Goal: Transaction & Acquisition: Purchase product/service

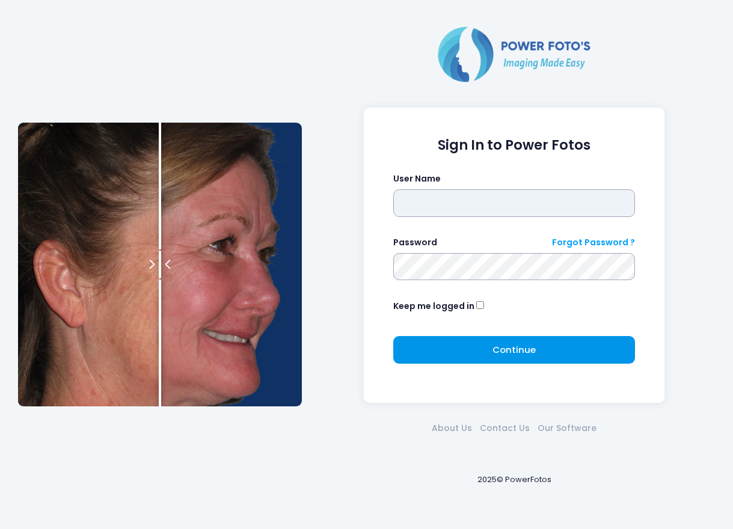
type input "*******"
click at [474, 353] on button "Continue Please wait..." at bounding box center [514, 350] width 242 height 28
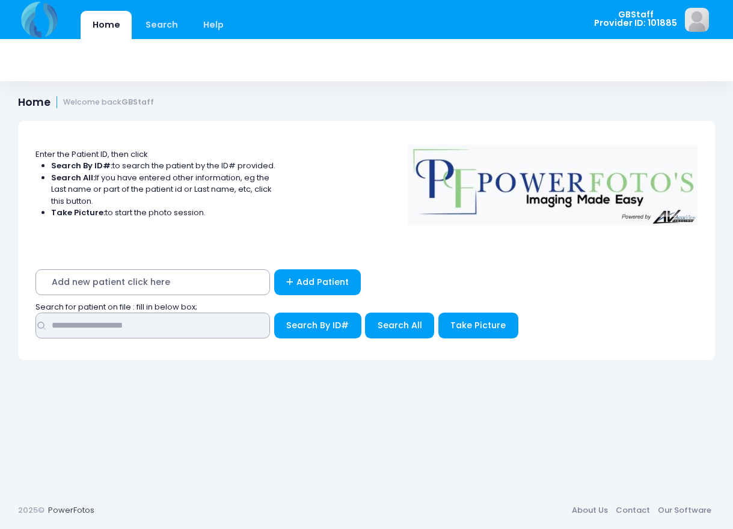
click at [218, 331] on input "text" at bounding box center [152, 326] width 234 height 26
type input "****"
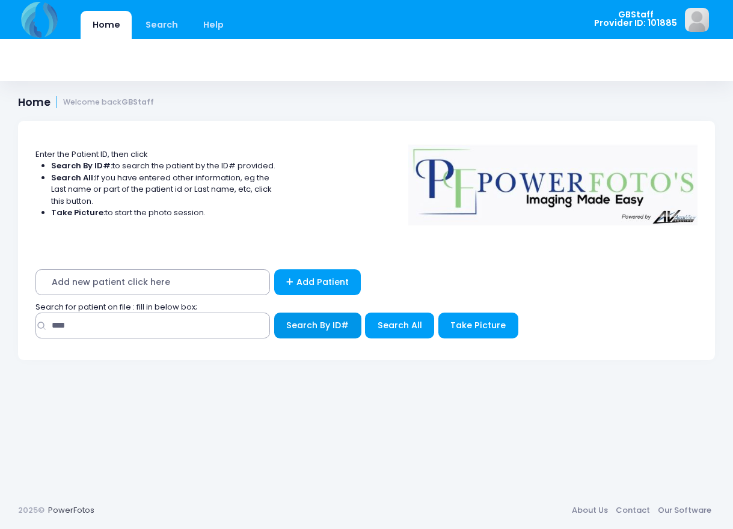
click at [288, 329] on span "Search By ID#" at bounding box center [317, 325] width 63 height 12
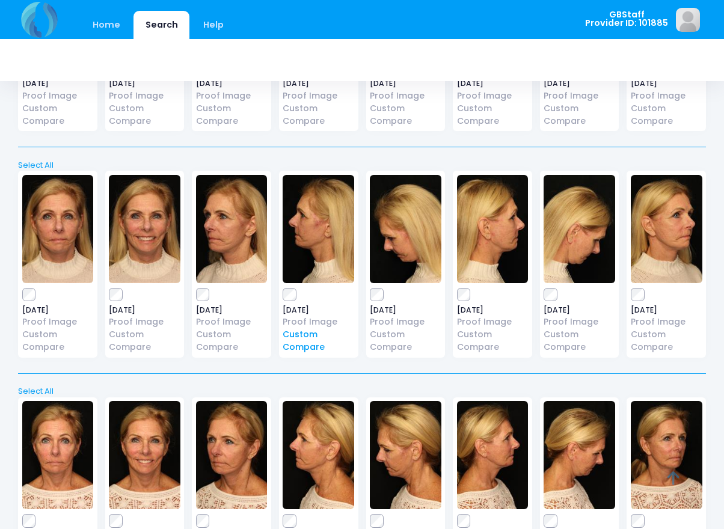
scroll to position [546, 0]
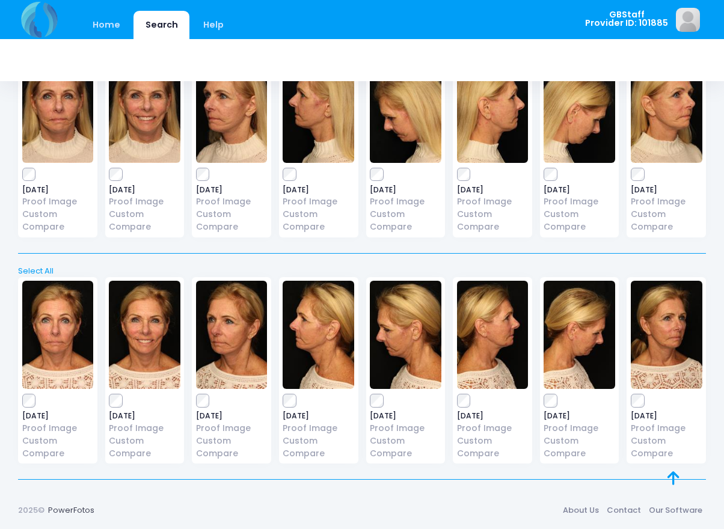
click at [212, 396] on label at bounding box center [232, 401] width 72 height 12
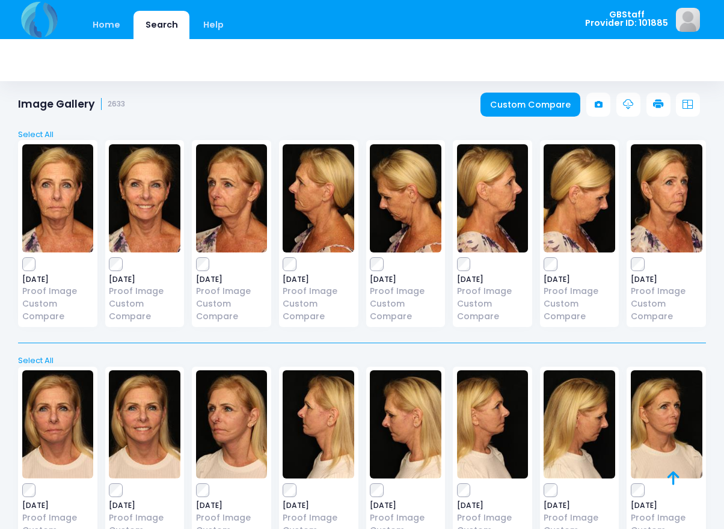
scroll to position [0, 0]
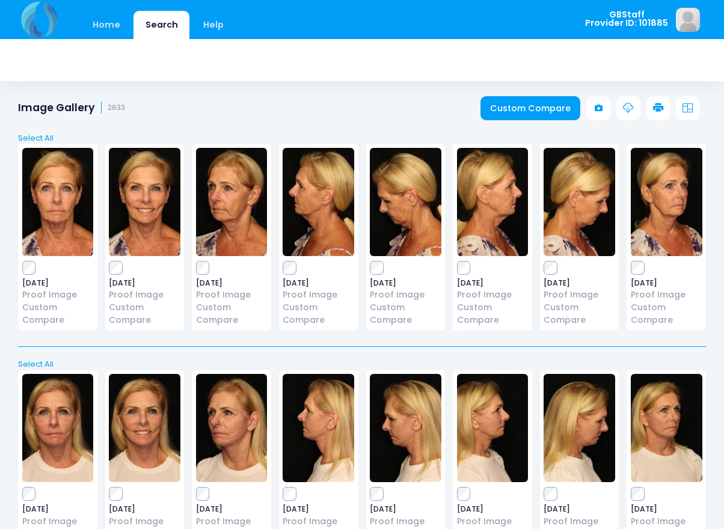
click at [665, 105] on link at bounding box center [658, 108] width 24 height 24
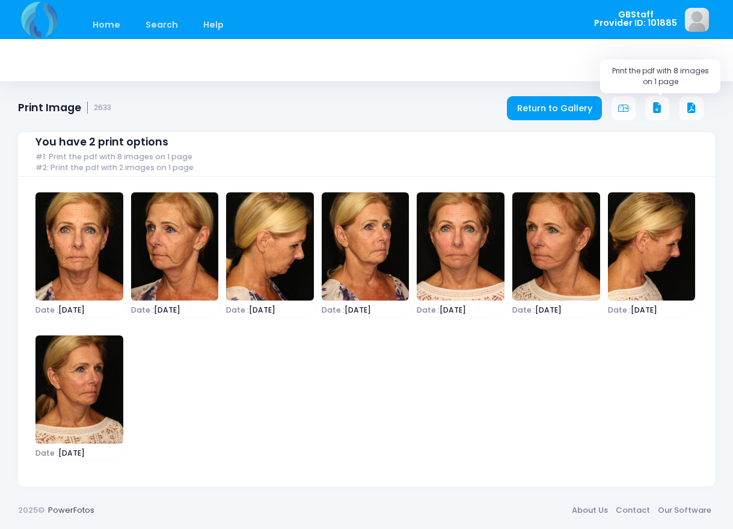
click at [662, 110] on icon at bounding box center [656, 108] width 11 height 11
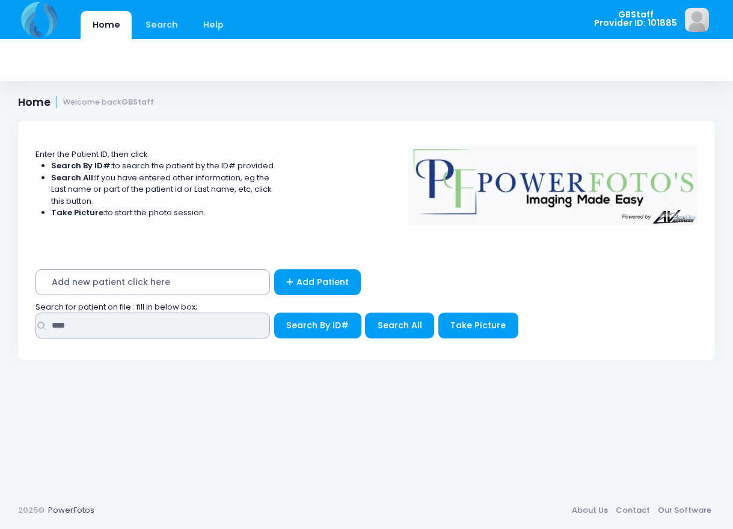
drag, startPoint x: 99, startPoint y: 332, endPoint x: -2, endPoint y: 343, distance: 100.9
click at [0, 343] on html "Home Search Help" at bounding box center [366, 264] width 733 height 529
click at [230, 329] on input "text" at bounding box center [152, 326] width 234 height 26
type input "****"
click at [274, 313] on button "Search By ID#" at bounding box center [317, 326] width 87 height 26
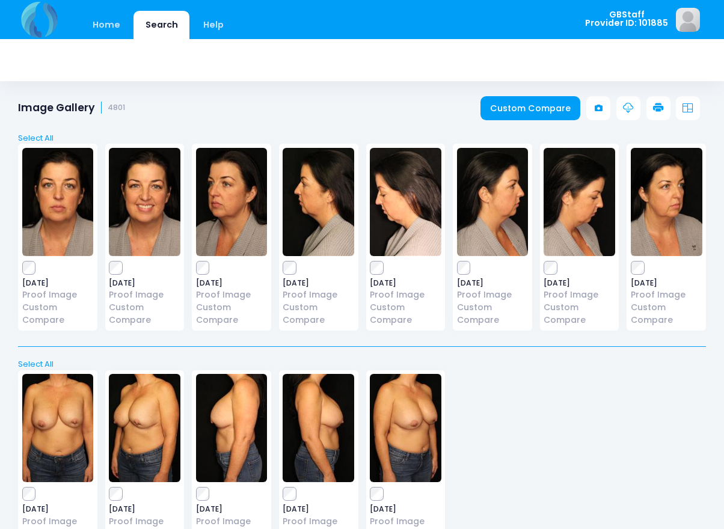
click at [656, 107] on icon at bounding box center [658, 108] width 11 height 11
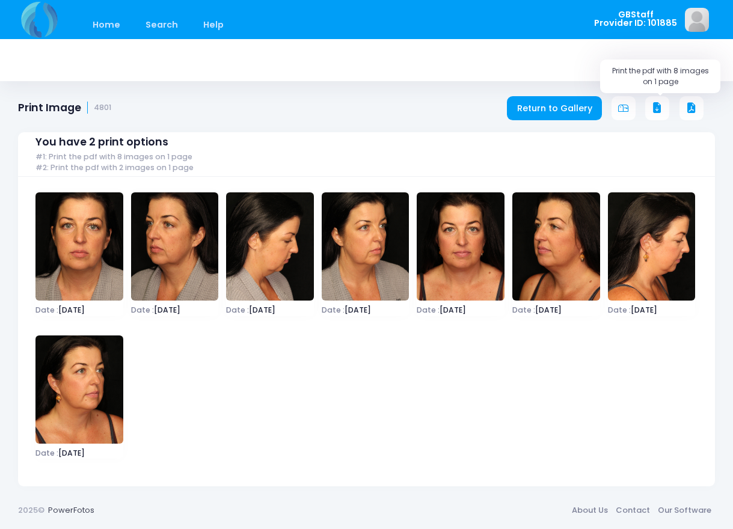
click at [654, 108] on icon at bounding box center [656, 108] width 11 height 11
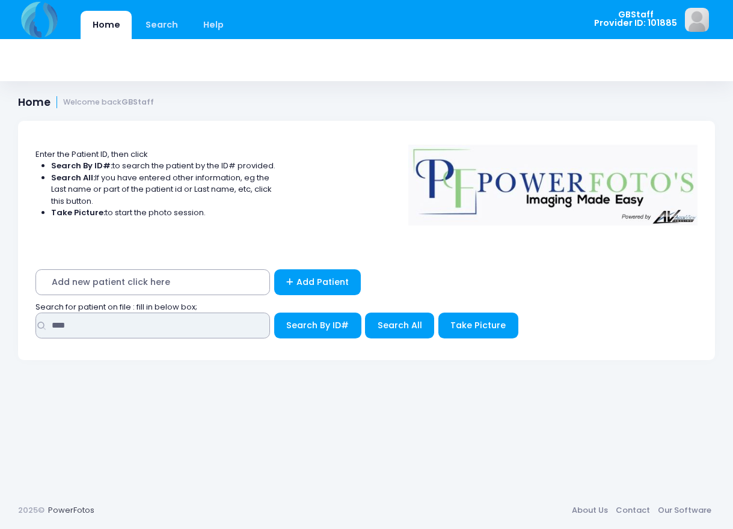
drag, startPoint x: 81, startPoint y: 329, endPoint x: 28, endPoint y: 331, distance: 52.3
click at [28, 331] on div "Add new patient click here Add Patient Search for patient on file : fill in bel…" at bounding box center [366, 307] width 697 height 106
type input "*****"
click at [274, 313] on button "Search By ID#" at bounding box center [317, 326] width 87 height 26
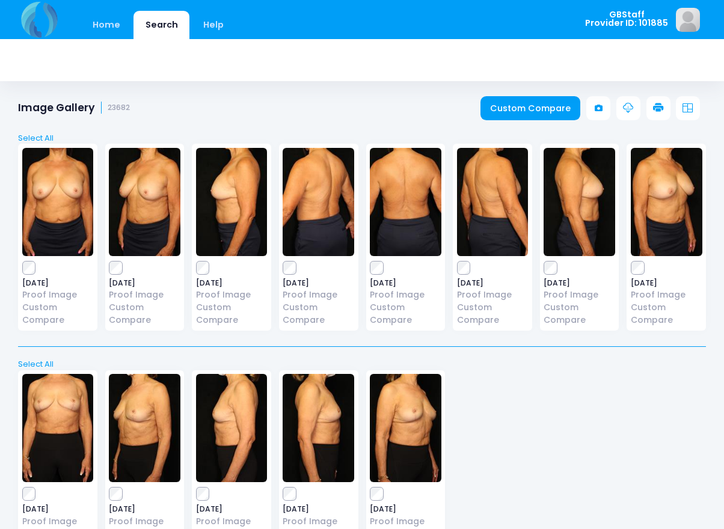
click at [656, 107] on icon at bounding box center [658, 108] width 11 height 11
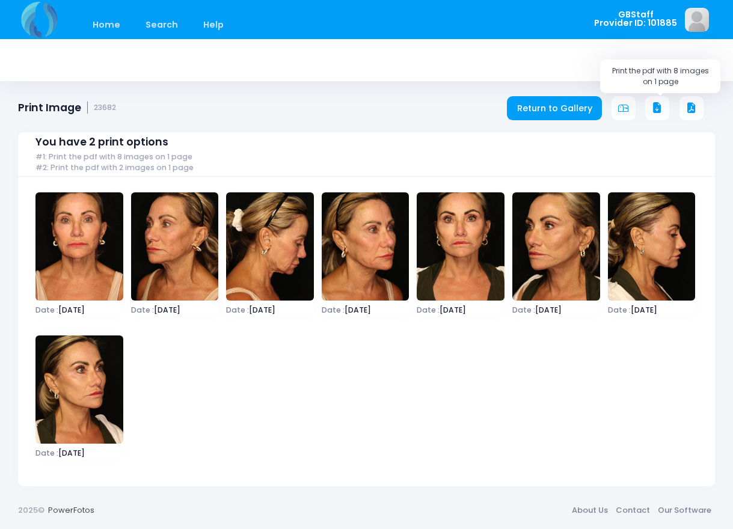
click at [654, 108] on icon at bounding box center [656, 108] width 11 height 11
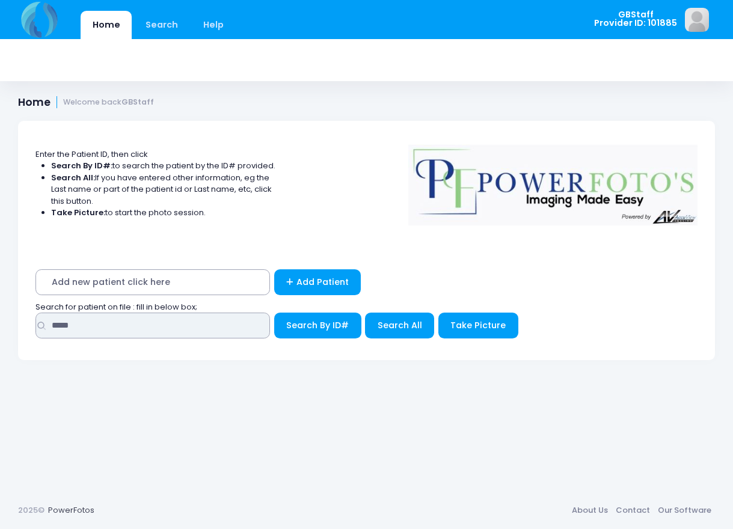
drag, startPoint x: 85, startPoint y: 328, endPoint x: 38, endPoint y: 328, distance: 46.9
click at [38, 328] on div "*****" at bounding box center [152, 326] width 234 height 26
click at [106, 325] on input "text" at bounding box center [152, 326] width 234 height 26
type input "*****"
click at [274, 313] on button "Search By ID#" at bounding box center [317, 326] width 87 height 26
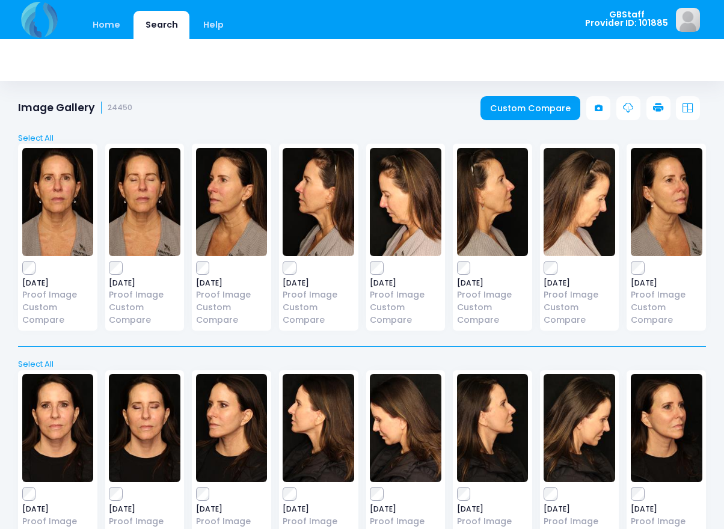
click at [658, 111] on icon at bounding box center [658, 108] width 11 height 11
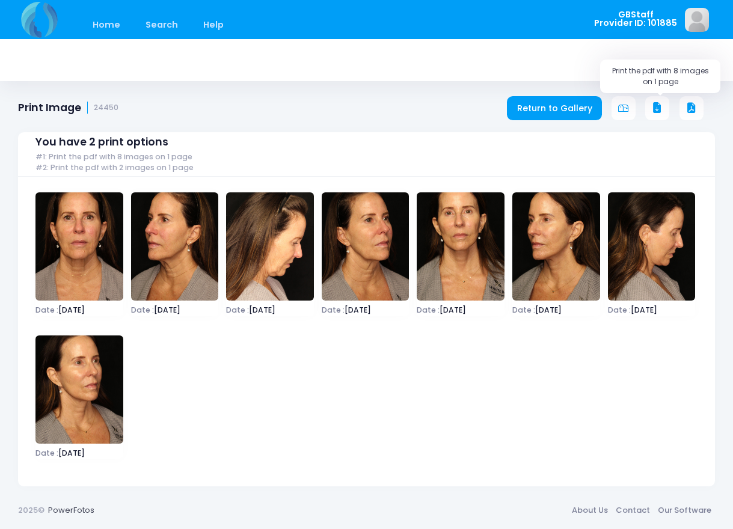
click at [656, 107] on icon at bounding box center [656, 108] width 11 height 11
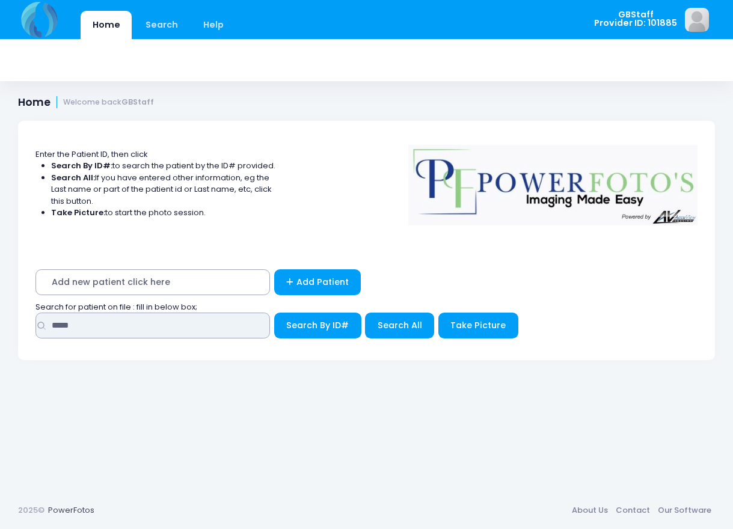
drag, startPoint x: 115, startPoint y: 323, endPoint x: 7, endPoint y: 334, distance: 108.8
click at [7, 334] on div "Enter the Patient ID, then click Search By ID#: to search the patient by the ID…" at bounding box center [366, 297] width 733 height 389
click at [248, 326] on input "text" at bounding box center [152, 326] width 234 height 26
click at [159, 326] on input "text" at bounding box center [152, 326] width 234 height 26
type input "*****"
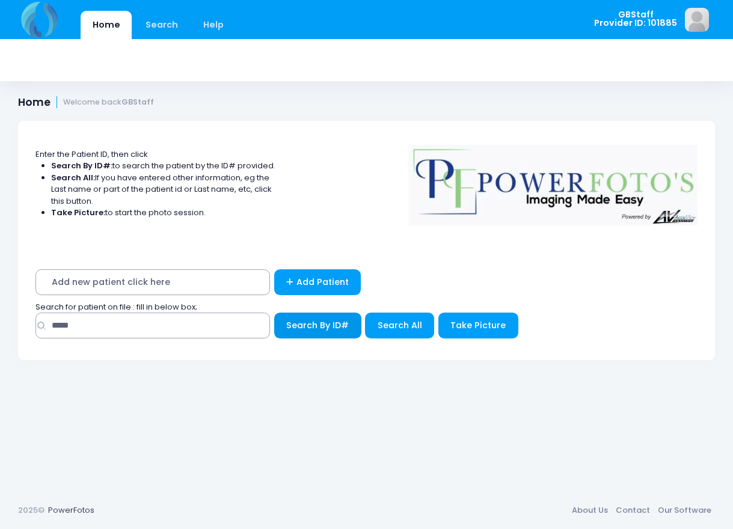
click at [325, 332] on button "Search By ID#" at bounding box center [317, 326] width 87 height 26
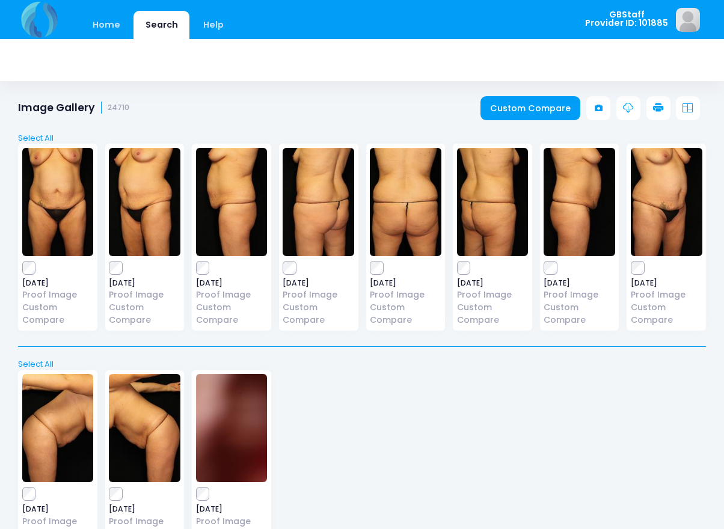
click at [651, 105] on link at bounding box center [658, 108] width 24 height 24
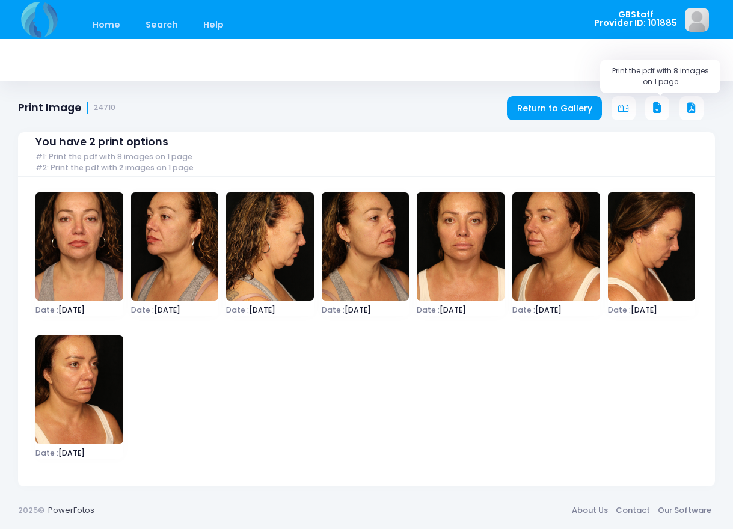
click at [662, 111] on icon at bounding box center [656, 108] width 11 height 11
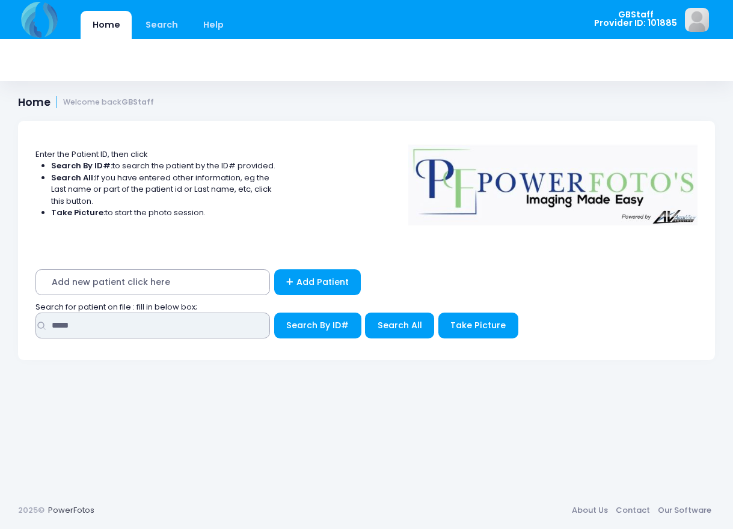
drag, startPoint x: 89, startPoint y: 325, endPoint x: -3, endPoint y: 324, distance: 92.0
click at [0, 324] on html "Home Search Help" at bounding box center [366, 264] width 733 height 529
type input "*****"
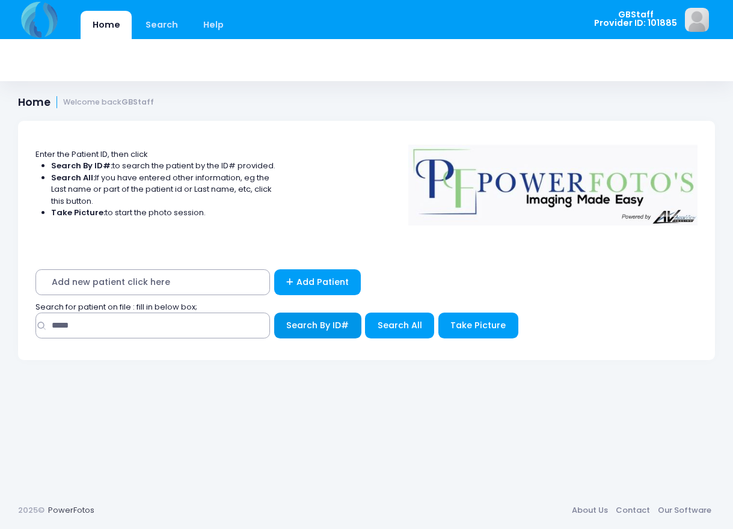
click at [305, 325] on span "Search By ID#" at bounding box center [317, 325] width 63 height 12
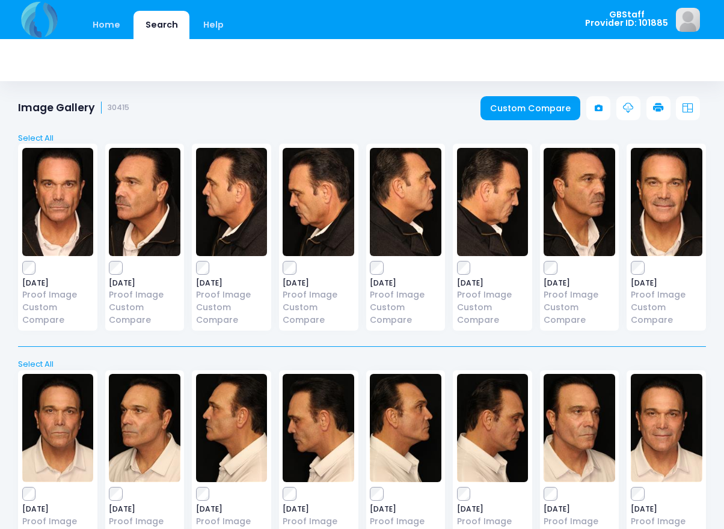
click at [661, 105] on icon at bounding box center [658, 108] width 11 height 11
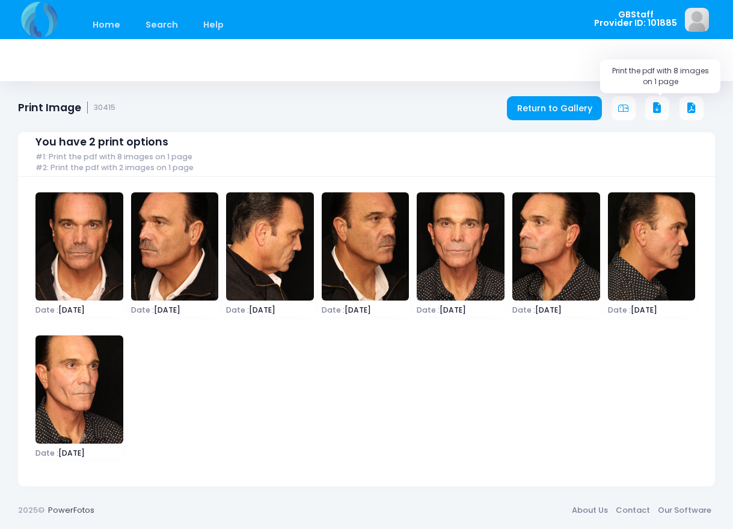
click at [662, 108] on icon at bounding box center [656, 108] width 11 height 11
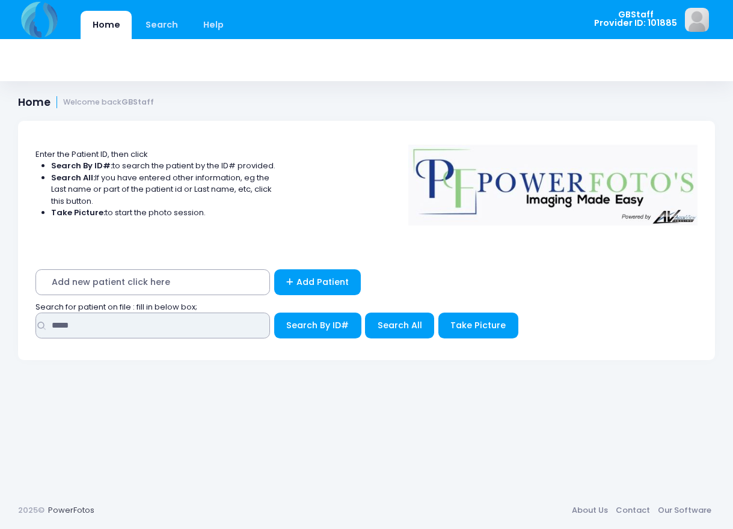
drag, startPoint x: 109, startPoint y: 329, endPoint x: 34, endPoint y: 332, distance: 75.2
click at [34, 332] on div "***** Search By ID#" at bounding box center [366, 329] width 673 height 32
click at [141, 318] on input "text" at bounding box center [152, 326] width 234 height 26
type input "*****"
click at [274, 313] on button "Search By ID#" at bounding box center [317, 326] width 87 height 26
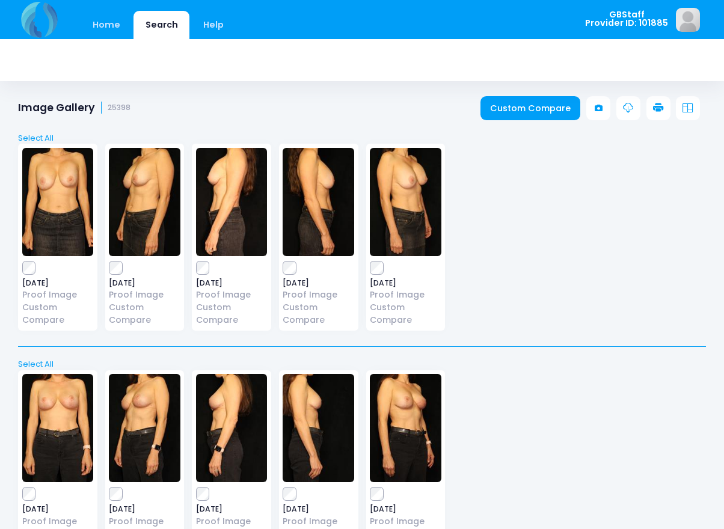
click at [663, 108] on link at bounding box center [658, 108] width 24 height 24
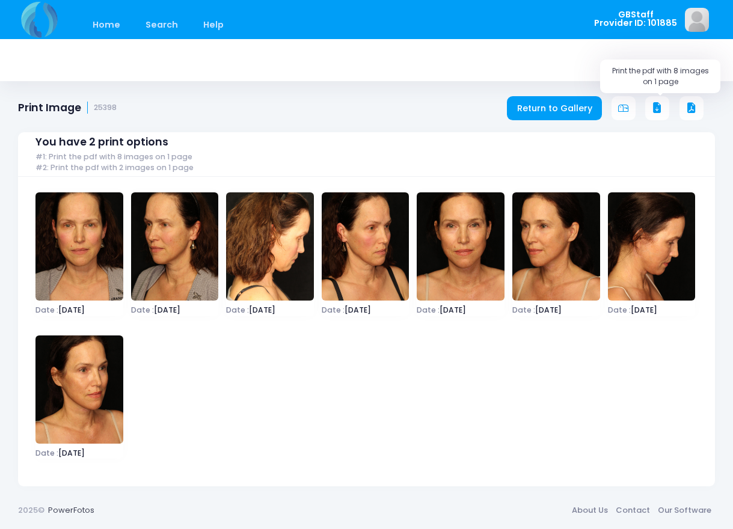
click at [659, 109] on icon at bounding box center [656, 108] width 11 height 11
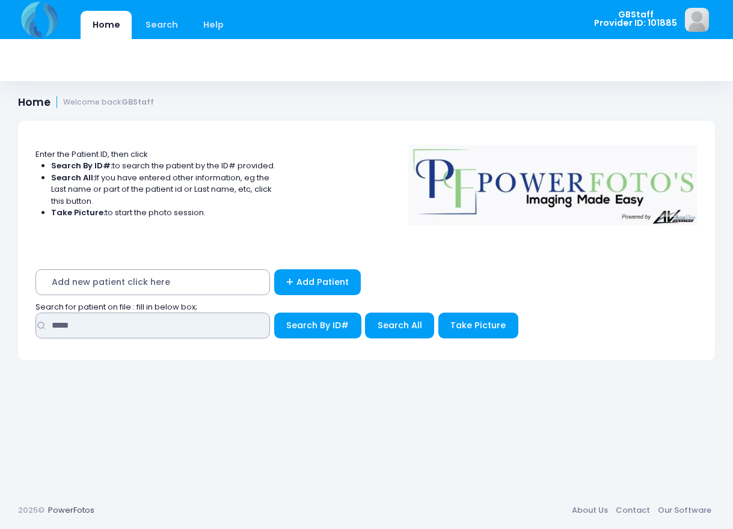
drag, startPoint x: 93, startPoint y: 325, endPoint x: 26, endPoint y: 328, distance: 66.8
click at [26, 328] on div "Add new patient click here Add Patient Search for patient on file : fill in bel…" at bounding box center [366, 307] width 697 height 106
click at [96, 333] on input "text" at bounding box center [152, 326] width 234 height 26
type input "*****"
click at [274, 313] on button "Search By ID#" at bounding box center [317, 326] width 87 height 26
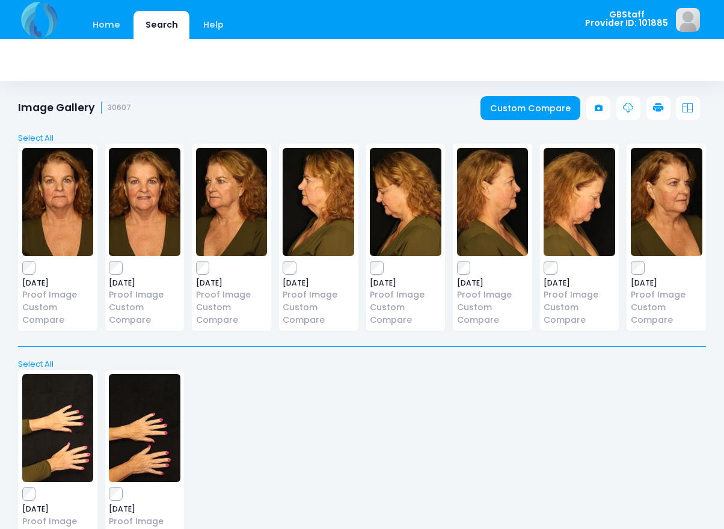
click at [654, 103] on icon at bounding box center [658, 108] width 11 height 11
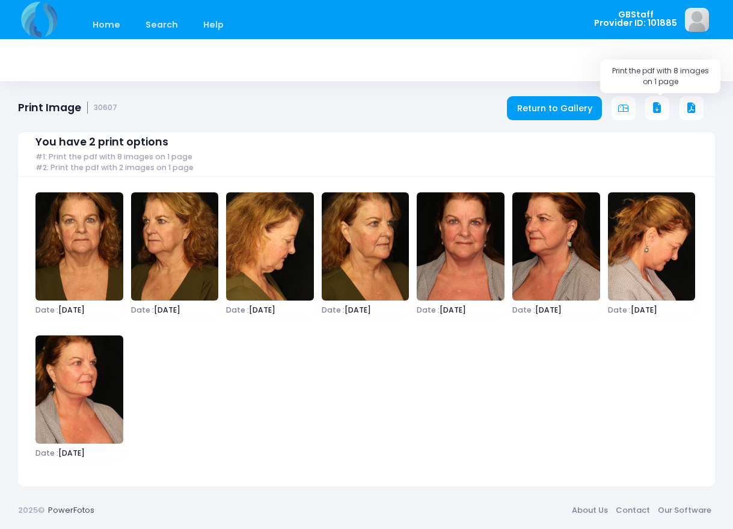
click at [654, 108] on icon at bounding box center [656, 108] width 11 height 11
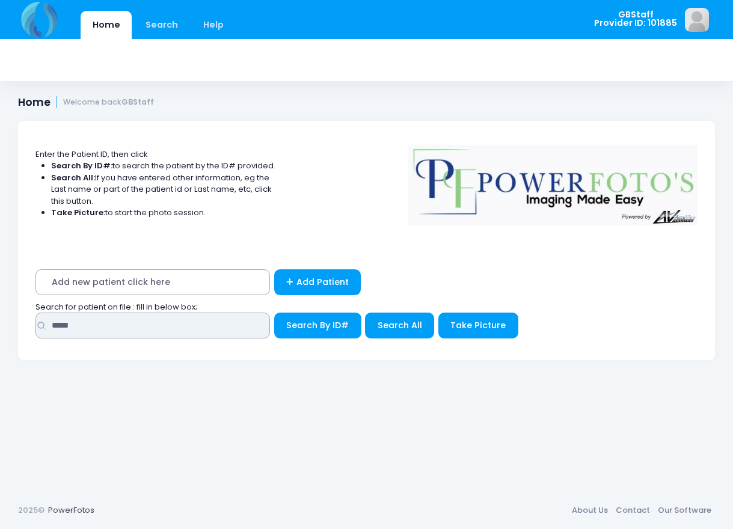
drag, startPoint x: 8, startPoint y: 333, endPoint x: -7, endPoint y: 335, distance: 14.5
click at [0, 335] on html "Home Search Help" at bounding box center [366, 264] width 733 height 529
click at [174, 336] on input "text" at bounding box center [152, 326] width 234 height 26
type input "*****"
click at [274, 313] on button "Search By ID#" at bounding box center [317, 326] width 87 height 26
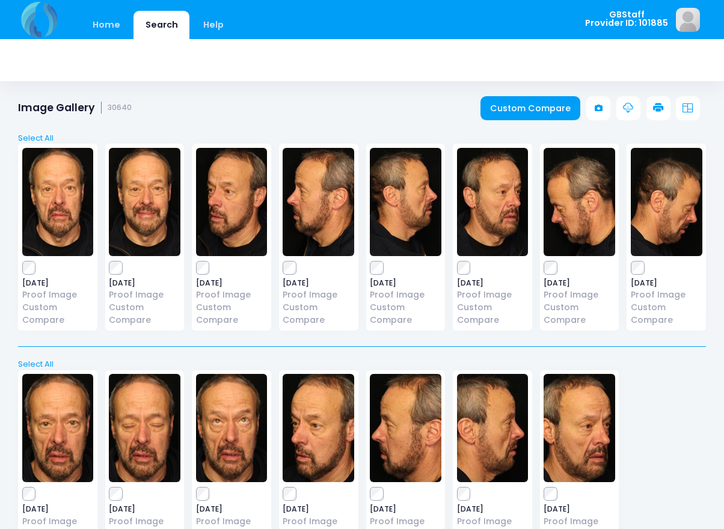
click at [657, 111] on icon at bounding box center [658, 108] width 11 height 11
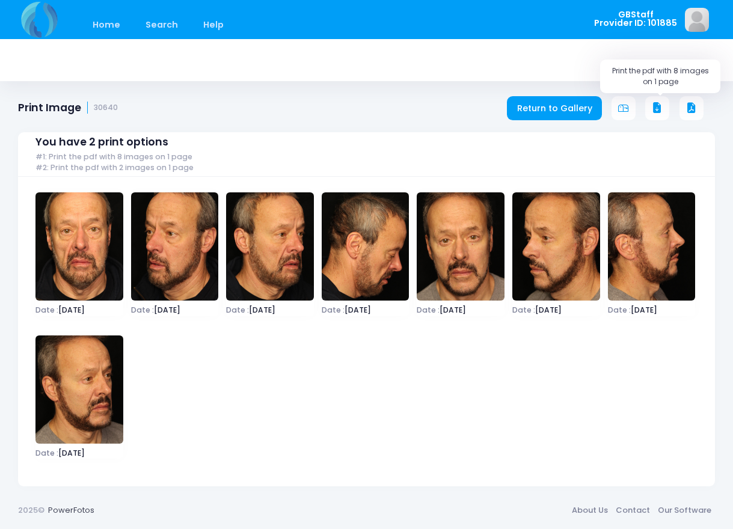
click at [659, 109] on icon at bounding box center [656, 108] width 11 height 11
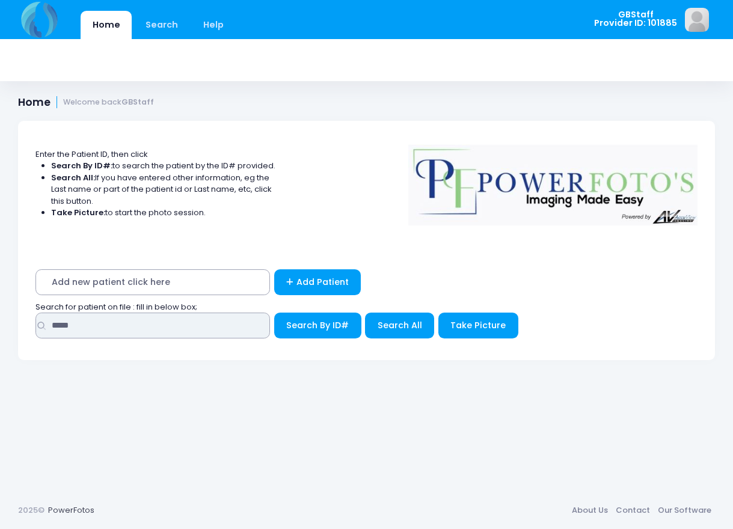
drag, startPoint x: 112, startPoint y: 326, endPoint x: 8, endPoint y: 336, distance: 105.0
click at [8, 336] on div "Enter the Patient ID, then click Search By ID#: to search the patient by the ID…" at bounding box center [366, 297] width 733 height 389
type input "*****"
click at [274, 313] on button "Search By ID#" at bounding box center [317, 326] width 87 height 26
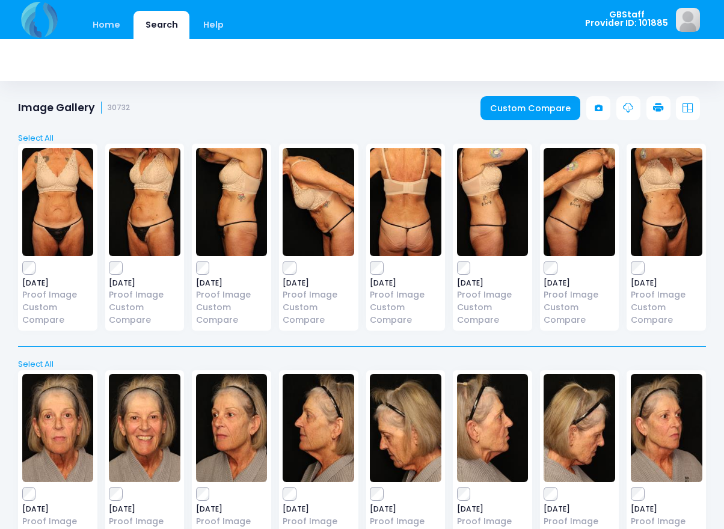
click at [655, 106] on icon at bounding box center [658, 108] width 11 height 11
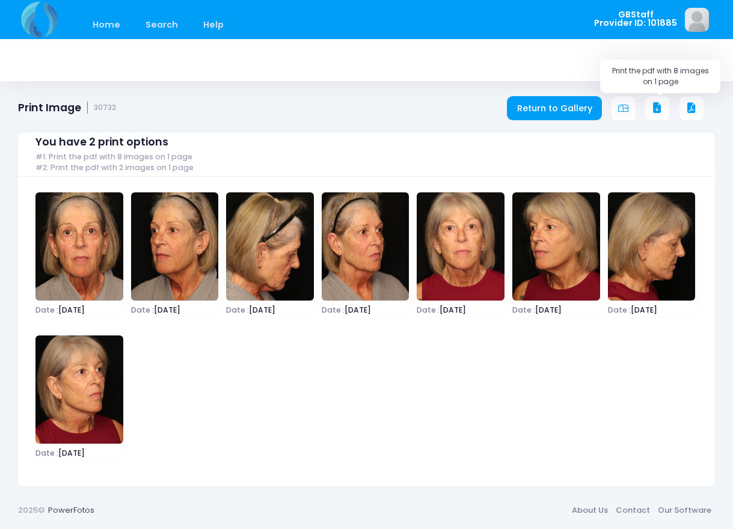
click at [661, 108] on icon at bounding box center [656, 108] width 11 height 11
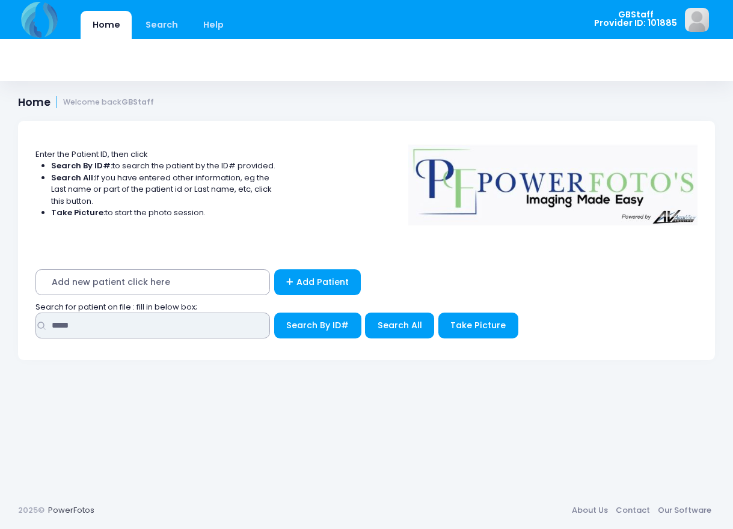
drag, startPoint x: 102, startPoint y: 329, endPoint x: 25, endPoint y: 328, distance: 76.9
click at [25, 328] on div "Add new patient click here Add Patient Search for patient on file : fill in bel…" at bounding box center [366, 307] width 697 height 106
type input "*****"
click at [274, 313] on button "Search By ID#" at bounding box center [317, 326] width 87 height 26
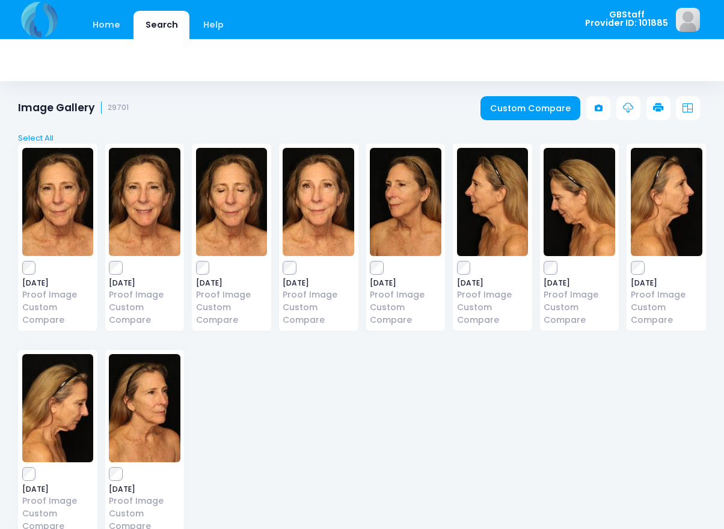
click at [654, 104] on icon at bounding box center [658, 108] width 11 height 11
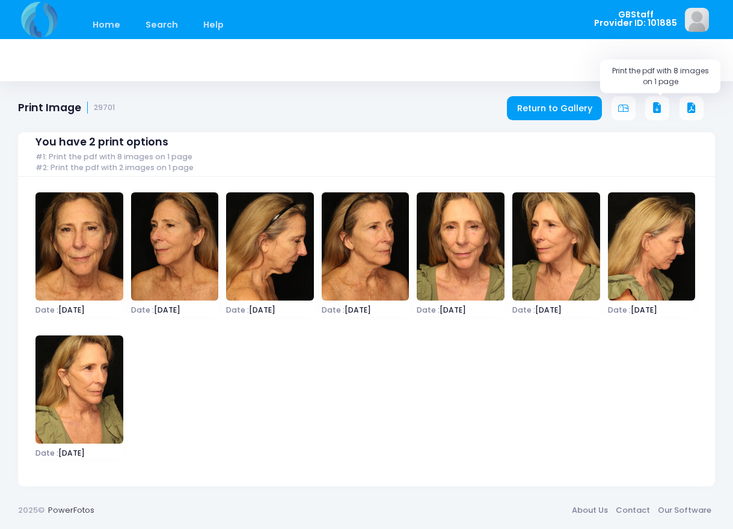
click at [659, 109] on icon at bounding box center [656, 108] width 11 height 11
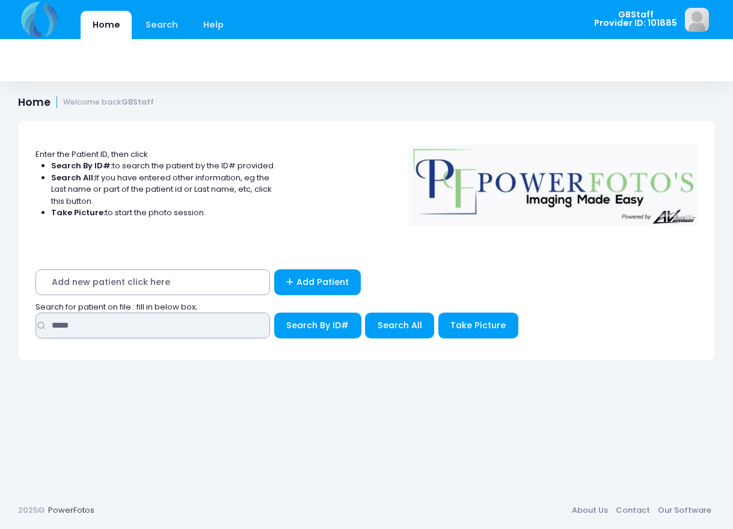
drag, startPoint x: 118, startPoint y: 326, endPoint x: 36, endPoint y: 319, distance: 82.0
click at [36, 319] on input "*****" at bounding box center [152, 326] width 234 height 26
click at [158, 322] on input "text" at bounding box center [152, 326] width 234 height 26
type input "*****"
click at [274, 313] on button "Search By ID#" at bounding box center [317, 326] width 87 height 26
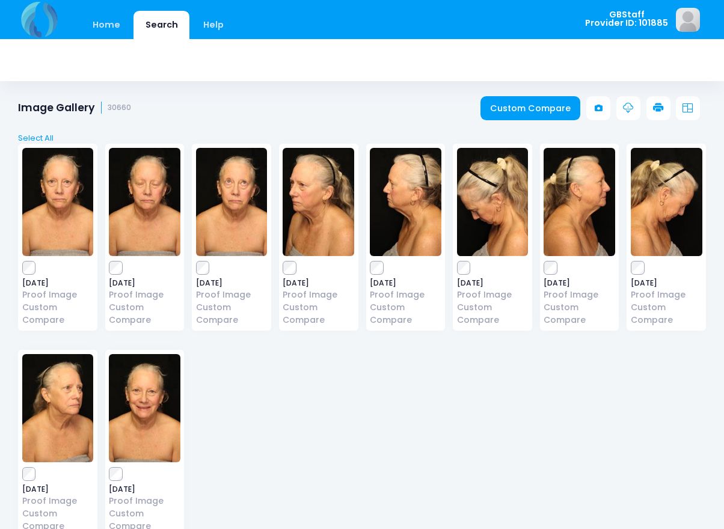
click at [656, 100] on link at bounding box center [658, 108] width 24 height 24
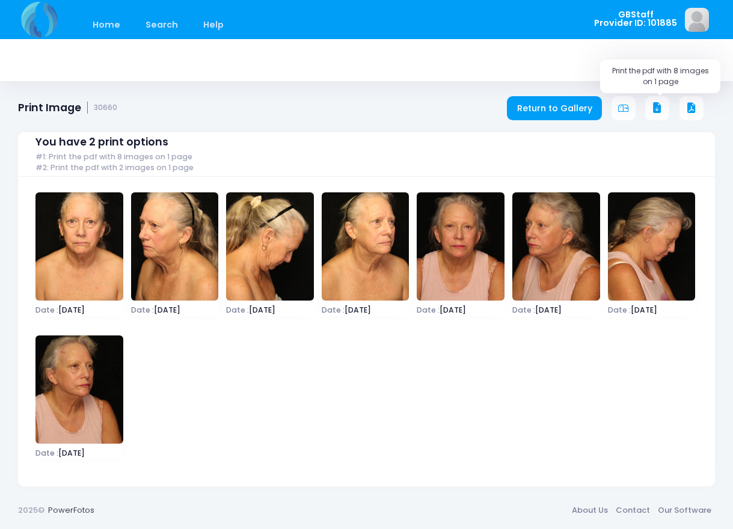
drag, startPoint x: 661, startPoint y: 109, endPoint x: 650, endPoint y: 139, distance: 32.5
click at [660, 109] on icon at bounding box center [656, 108] width 11 height 11
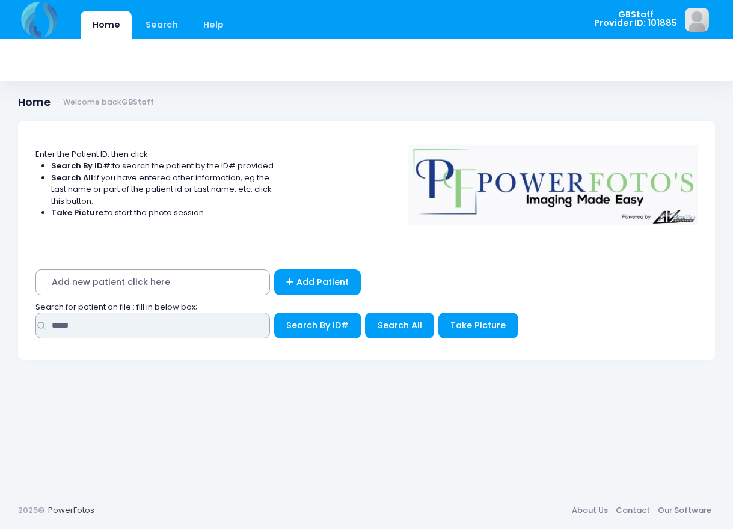
drag, startPoint x: 117, startPoint y: 328, endPoint x: 24, endPoint y: 341, distance: 93.4
click at [24, 341] on div "Add new patient click here Add Patient Search for patient on file : fill in bel…" at bounding box center [366, 307] width 697 height 106
type input "*****"
click at [274, 313] on button "Search By ID#" at bounding box center [317, 326] width 87 height 26
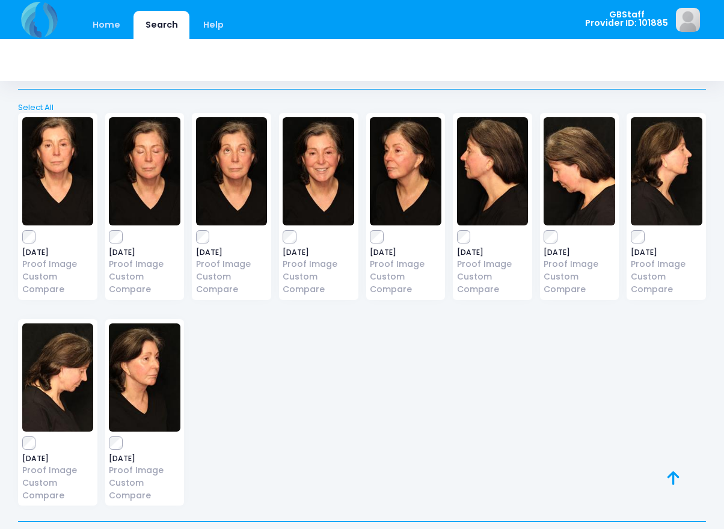
scroll to position [938, 0]
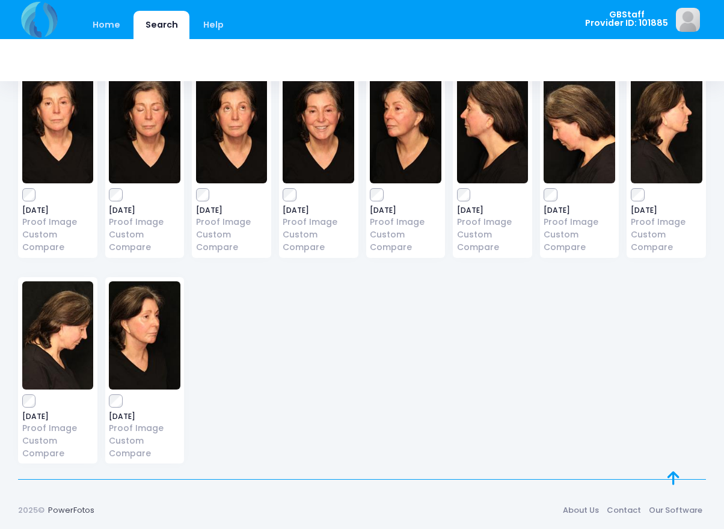
click at [123, 399] on label at bounding box center [145, 401] width 72 height 12
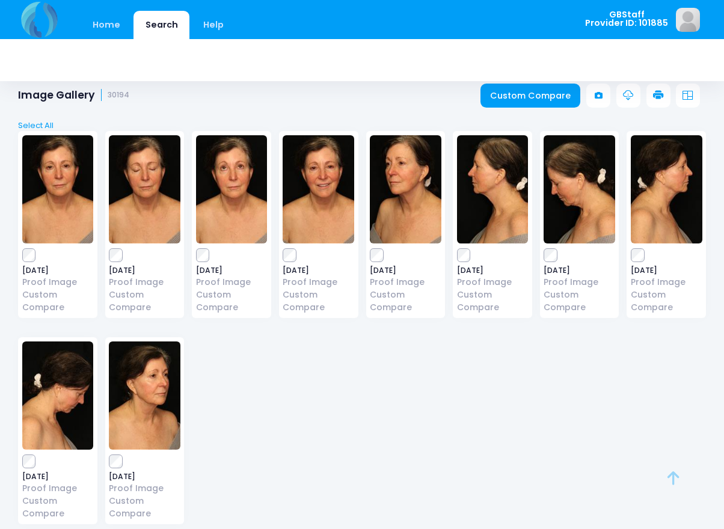
scroll to position [0, 0]
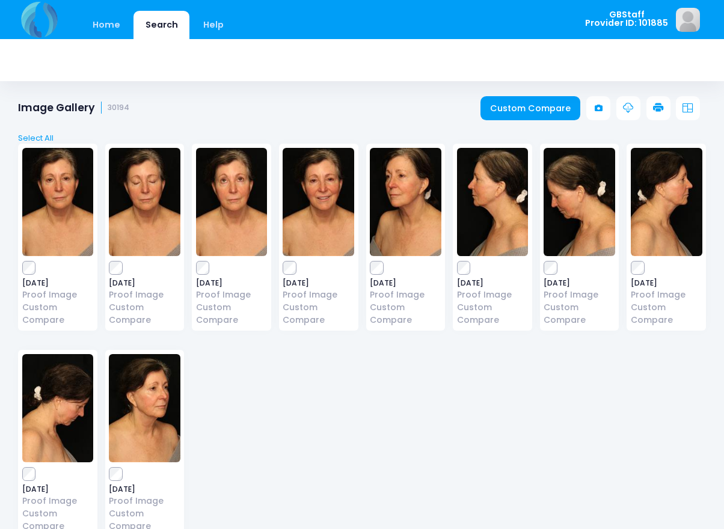
click at [655, 106] on icon at bounding box center [658, 108] width 11 height 11
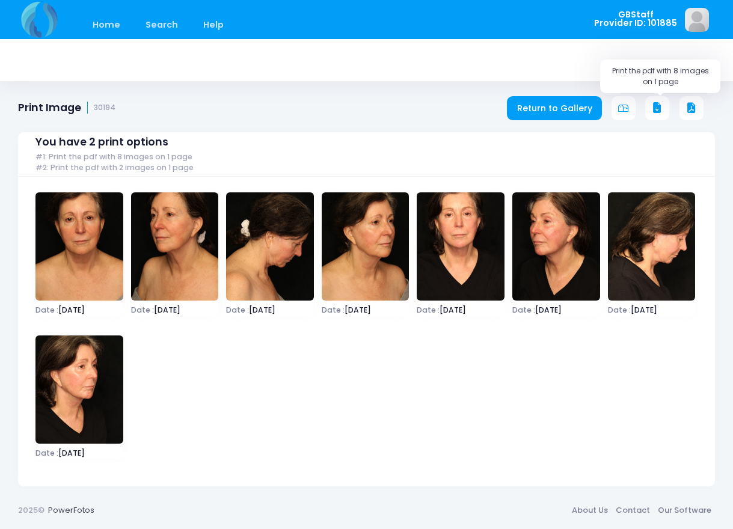
click at [659, 109] on icon at bounding box center [656, 108] width 11 height 11
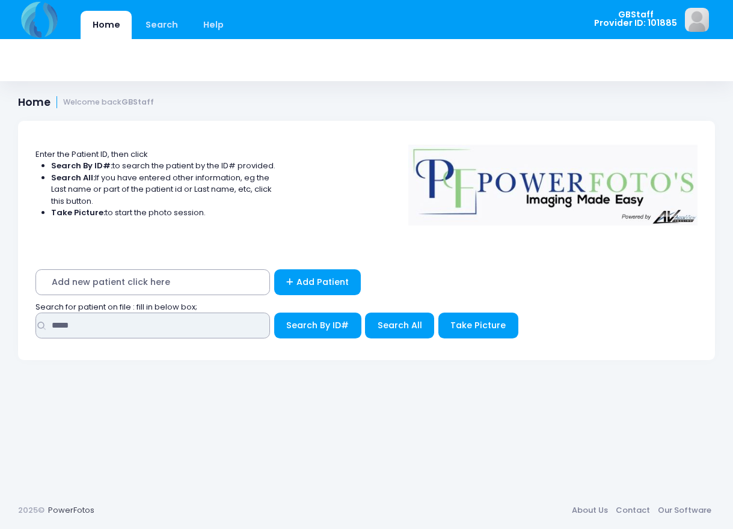
drag, startPoint x: 216, startPoint y: 325, endPoint x: -1, endPoint y: 352, distance: 218.7
click at [0, 352] on html "Home Search Help" at bounding box center [366, 264] width 733 height 529
type input "*****"
click at [274, 313] on button "Search By ID#" at bounding box center [317, 326] width 87 height 26
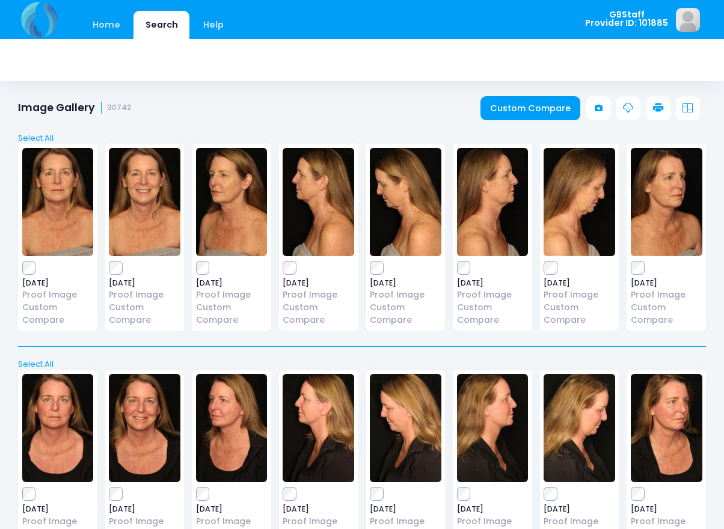
click at [211, 264] on label at bounding box center [232, 268] width 72 height 12
click at [638, 260] on div "2025-04-01 Proof Image Custom Compare" at bounding box center [665, 237] width 79 height 186
click at [664, 105] on link at bounding box center [658, 108] width 24 height 24
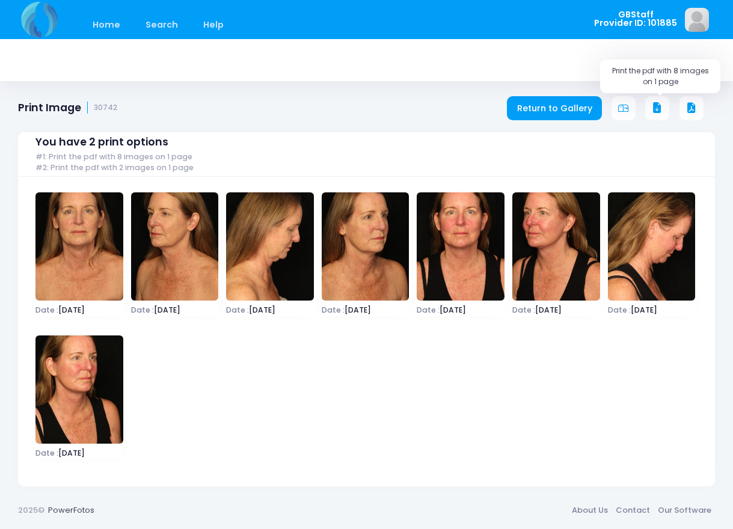
click at [665, 107] on button at bounding box center [657, 108] width 24 height 24
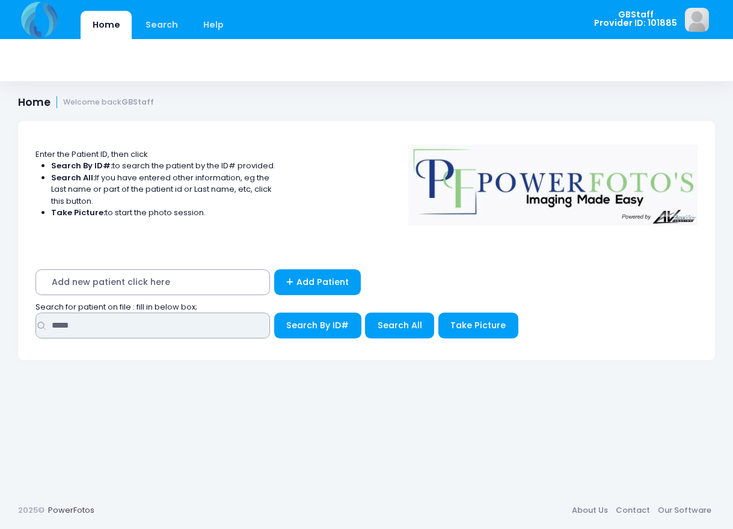
drag, startPoint x: 100, startPoint y: 329, endPoint x: 17, endPoint y: 321, distance: 82.7
click at [17, 321] on form "Enter the Patient ID, then click Search By ID#: to search the patient by the ID…" at bounding box center [366, 247] width 704 height 253
type input "*****"
click at [274, 313] on button "Search By ID#" at bounding box center [317, 326] width 87 height 26
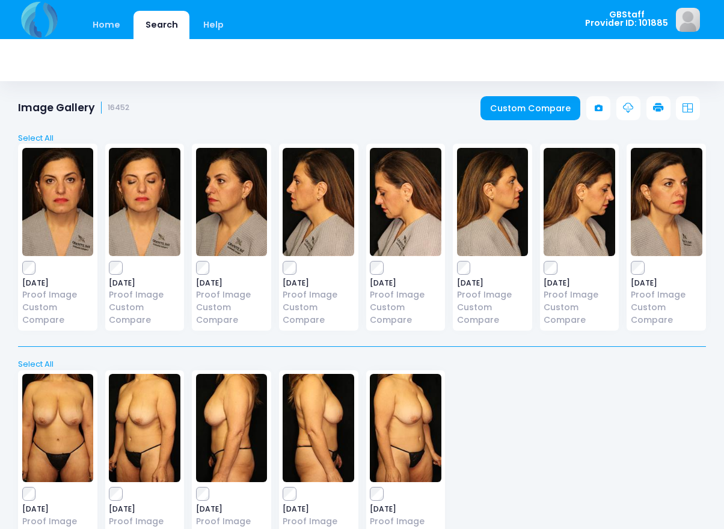
click at [653, 104] on icon at bounding box center [658, 108] width 11 height 11
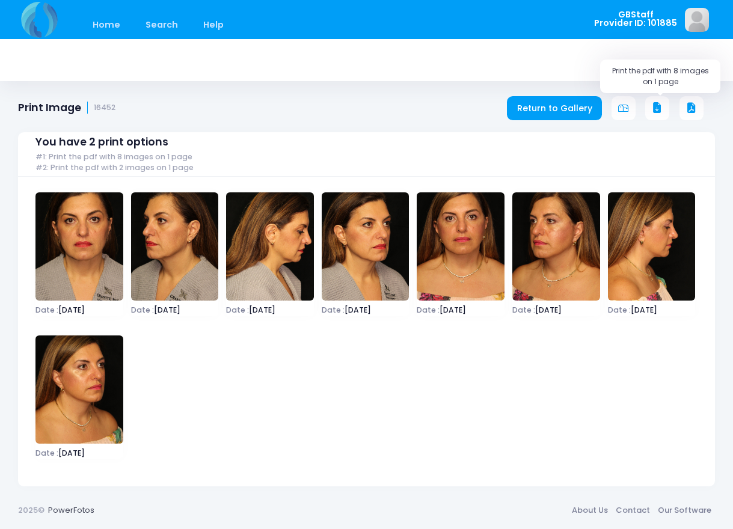
click at [663, 108] on button at bounding box center [657, 108] width 24 height 24
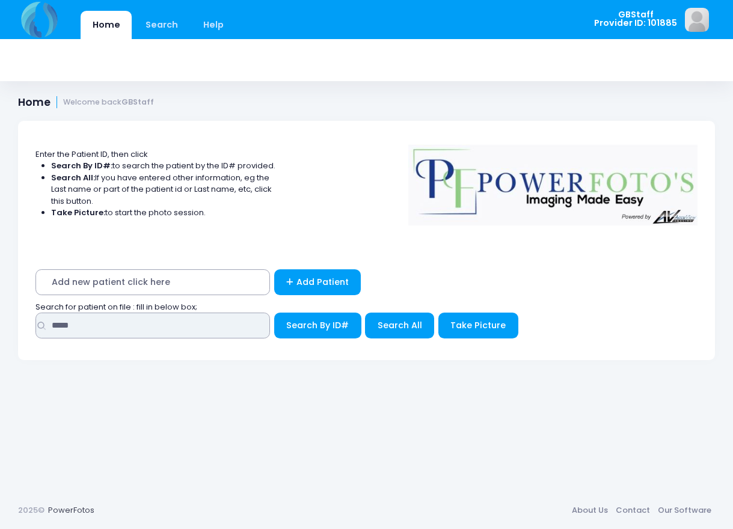
drag, startPoint x: 90, startPoint y: 329, endPoint x: 38, endPoint y: 317, distance: 52.5
click at [38, 317] on input "*****" at bounding box center [152, 326] width 234 height 26
type input "*****"
click at [274, 313] on button "Search By ID#" at bounding box center [317, 326] width 87 height 26
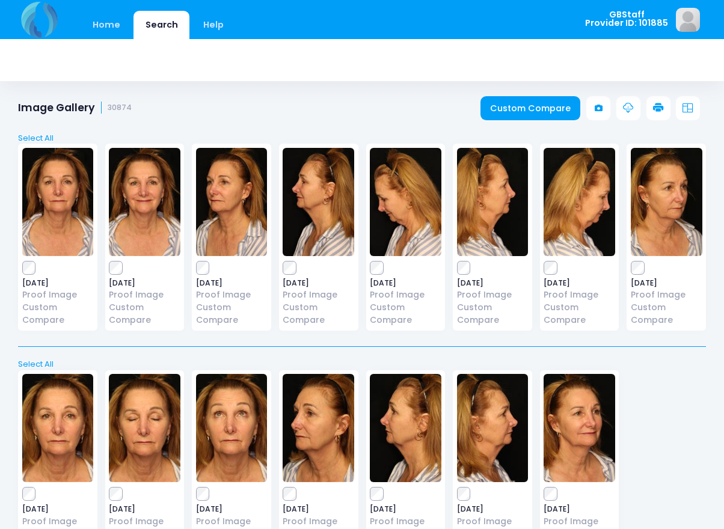
click at [651, 109] on link at bounding box center [658, 108] width 24 height 24
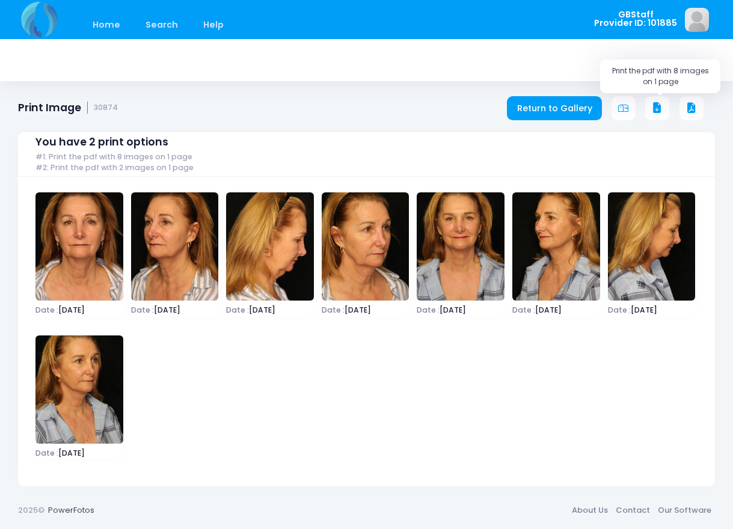
click at [661, 104] on icon at bounding box center [656, 108] width 11 height 11
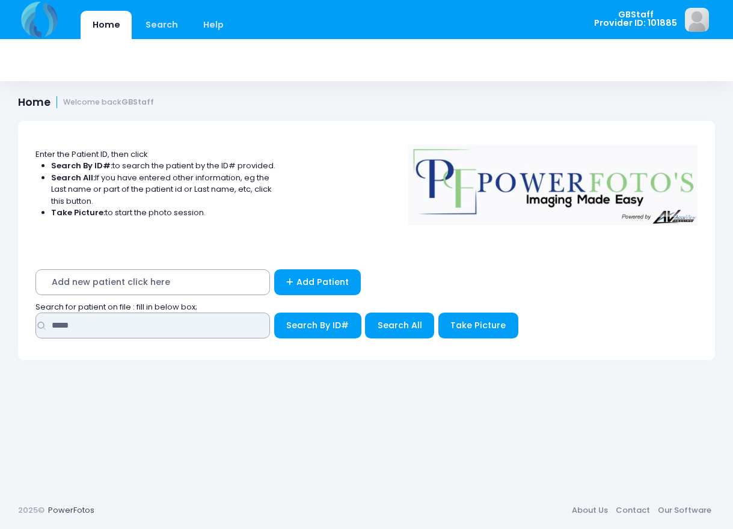
drag, startPoint x: 104, startPoint y: 327, endPoint x: 25, endPoint y: 329, distance: 78.8
click at [25, 329] on div "Add new patient click here Add Patient Search for patient on file : fill in bel…" at bounding box center [366, 307] width 697 height 106
type input "*****"
click at [274, 313] on button "Search By ID#" at bounding box center [317, 326] width 87 height 26
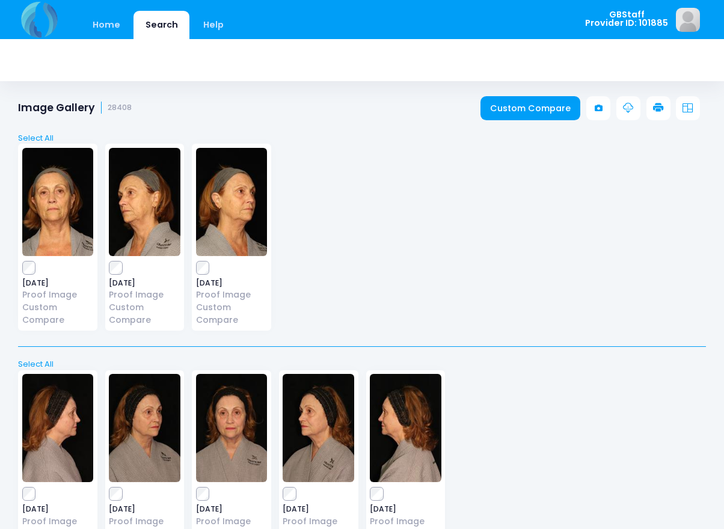
click at [658, 111] on icon at bounding box center [658, 108] width 11 height 11
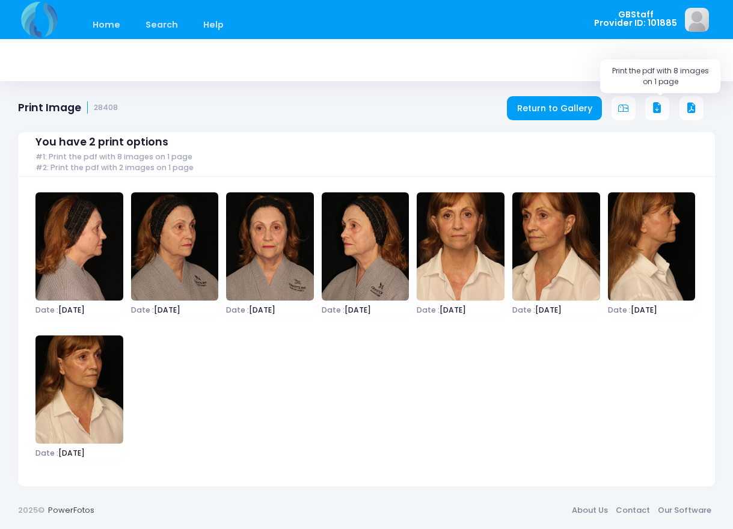
click at [663, 108] on button at bounding box center [657, 108] width 24 height 24
drag, startPoint x: 322, startPoint y: 85, endPoint x: 222, endPoint y: 56, distance: 103.8
click at [320, 85] on div "Print Image 28408 Return to Gallery" at bounding box center [366, 102] width 733 height 36
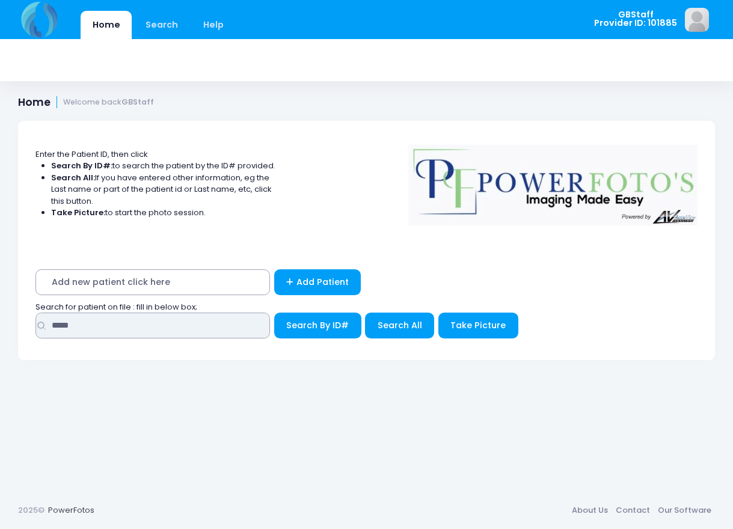
drag, startPoint x: 44, startPoint y: 332, endPoint x: 37, endPoint y: 332, distance: 6.6
click at [37, 332] on input "*****" at bounding box center [152, 326] width 234 height 26
type input "*****"
click at [274, 313] on button "Search By ID#" at bounding box center [317, 326] width 87 height 26
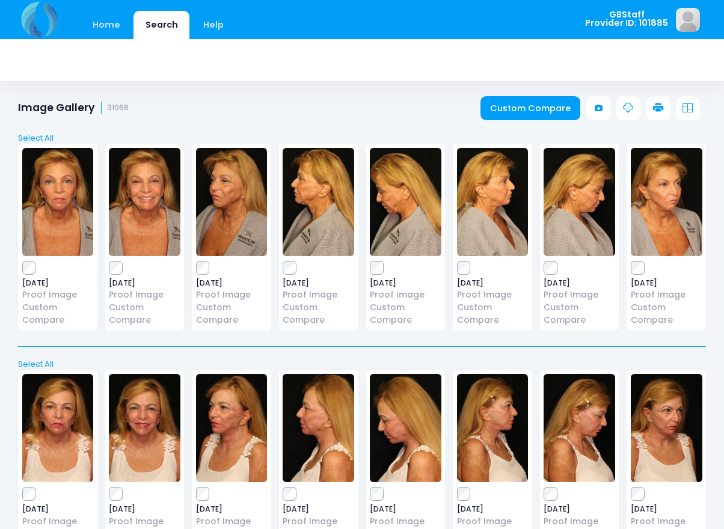
click at [663, 106] on icon at bounding box center [658, 108] width 11 height 11
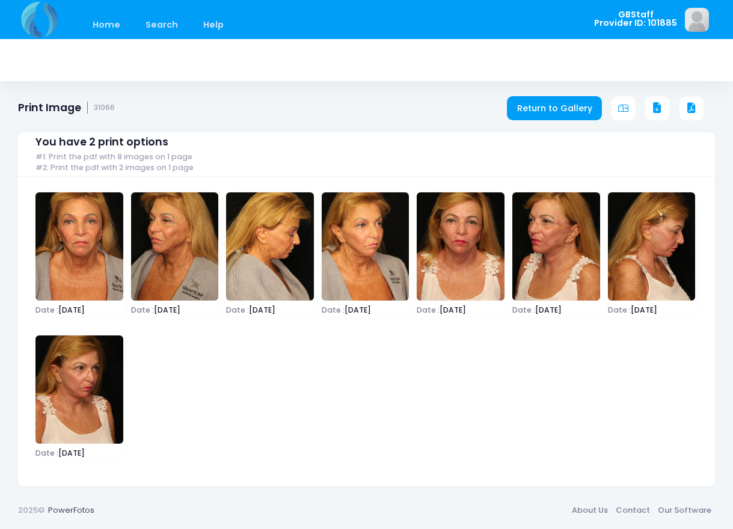
click at [659, 114] on div "You have 2 print options #1: Print the pdf with 8 images on 1 page #2: Print th…" at bounding box center [366, 300] width 697 height 372
click at [659, 108] on icon at bounding box center [656, 108] width 11 height 11
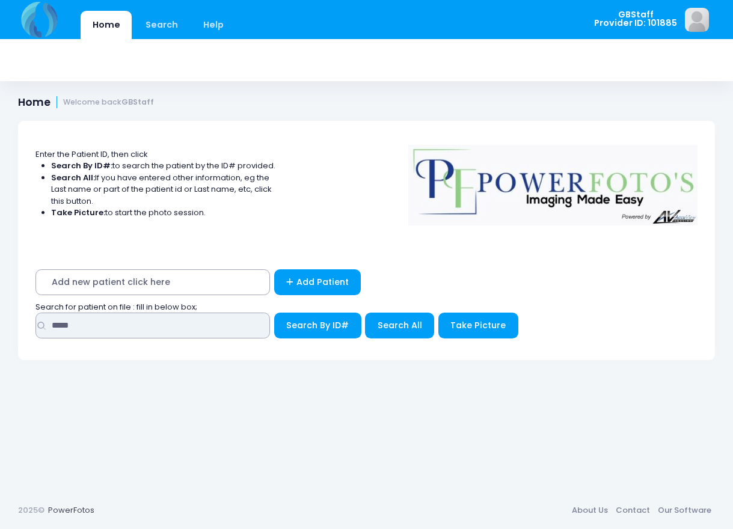
drag, startPoint x: 114, startPoint y: 322, endPoint x: 43, endPoint y: 322, distance: 70.3
click at [43, 322] on div "*****" at bounding box center [152, 326] width 234 height 26
type input "*****"
click at [274, 313] on button "Search By ID#" at bounding box center [317, 326] width 87 height 26
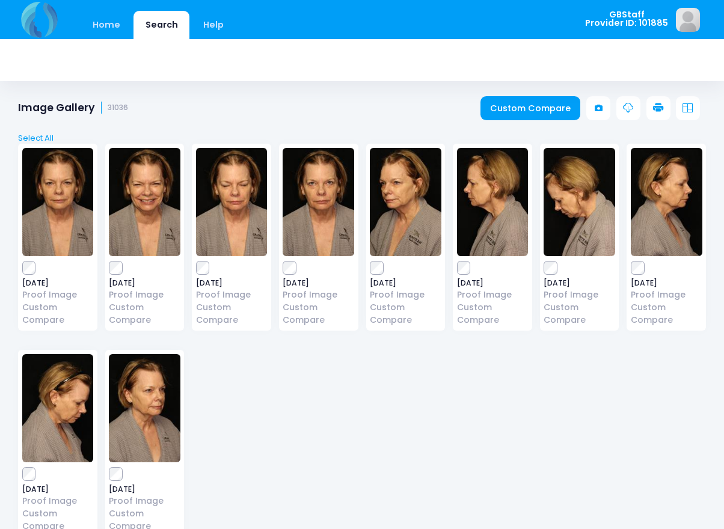
click at [658, 109] on icon at bounding box center [658, 108] width 11 height 11
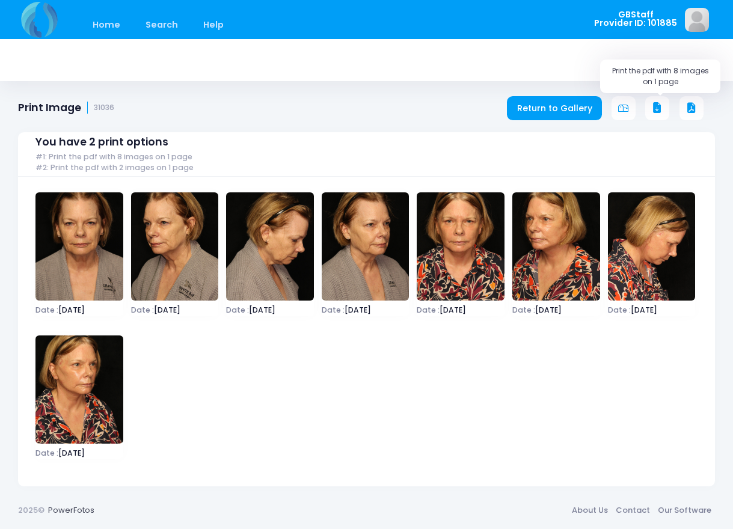
click at [664, 108] on button at bounding box center [657, 108] width 24 height 24
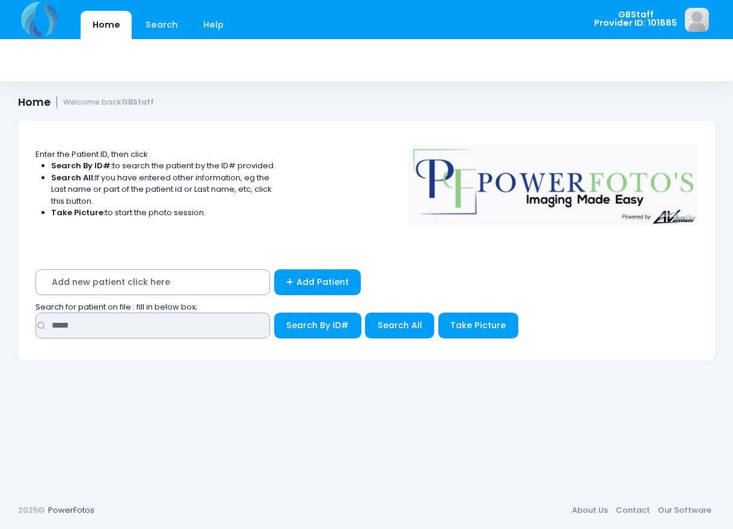
drag, startPoint x: 79, startPoint y: 326, endPoint x: 23, endPoint y: 316, distance: 56.3
click at [23, 316] on div "Add new patient click here Add Patient Search for patient on file : fill in bel…" at bounding box center [366, 307] width 697 height 106
type input "*****"
click at [274, 313] on button "Search By ID#" at bounding box center [317, 326] width 87 height 26
